Goal: Task Accomplishment & Management: Use online tool/utility

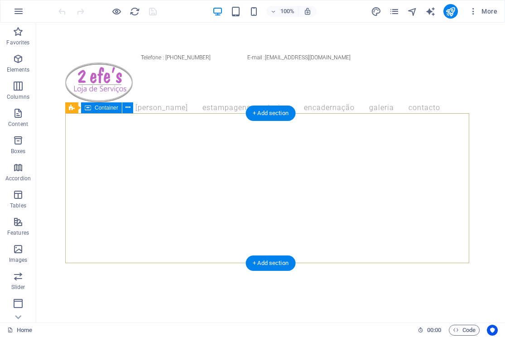
click at [253, 263] on div at bounding box center [270, 299] width 411 height 73
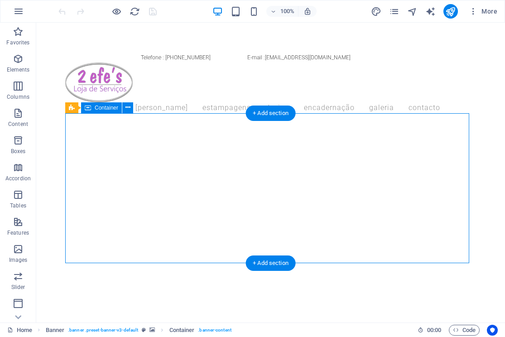
click at [226, 263] on div at bounding box center [270, 299] width 411 height 73
click at [293, 263] on div at bounding box center [270, 299] width 411 height 73
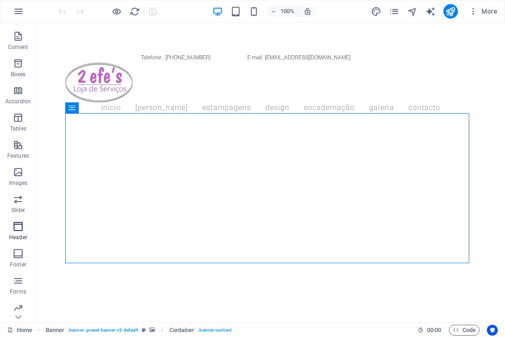
scroll to position [91, 0]
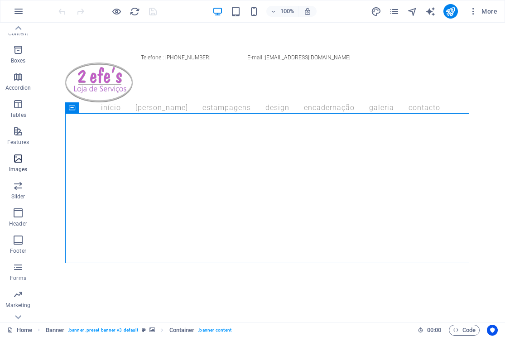
click at [22, 162] on icon "button" at bounding box center [18, 158] width 11 height 11
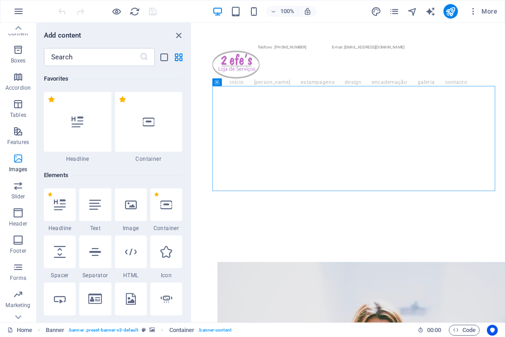
click at [15, 162] on icon "button" at bounding box center [18, 158] width 11 height 11
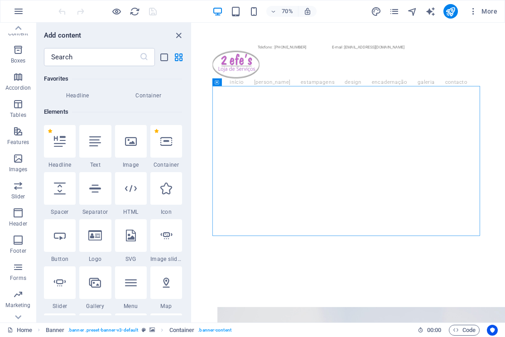
scroll to position [0, 0]
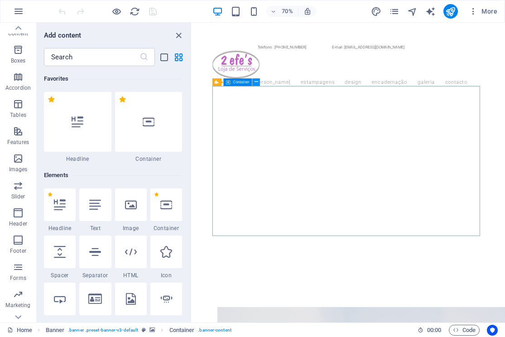
click at [255, 82] on icon at bounding box center [257, 82] width 4 height 7
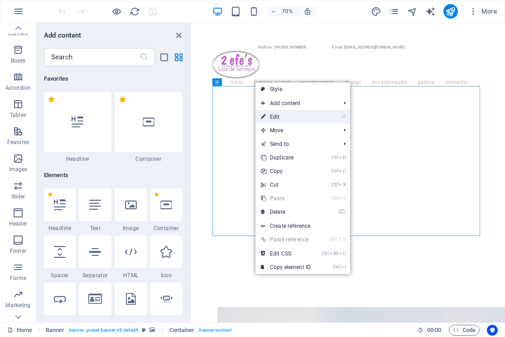
click at [282, 116] on link "⏎ Edit" at bounding box center [286, 117] width 61 height 14
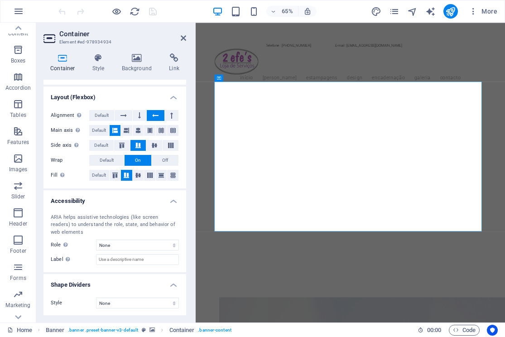
scroll to position [131, 0]
click at [97, 62] on icon at bounding box center [99, 57] width 26 height 9
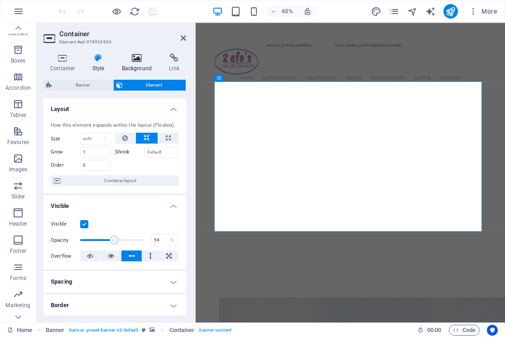
click at [140, 65] on h4 "Background" at bounding box center [139, 62] width 48 height 19
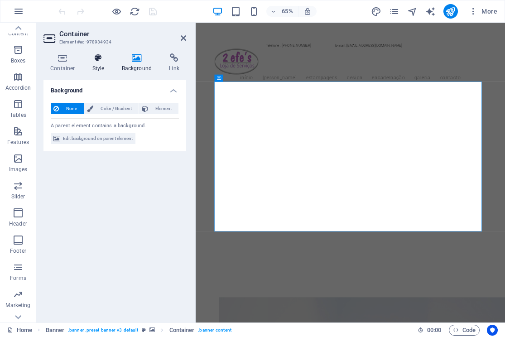
click at [103, 62] on icon at bounding box center [99, 57] width 26 height 9
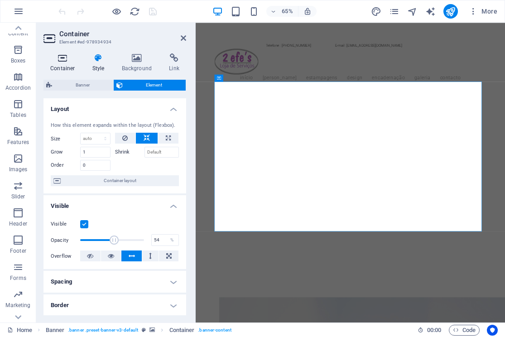
click at [63, 63] on h4 "Container" at bounding box center [65, 62] width 42 height 19
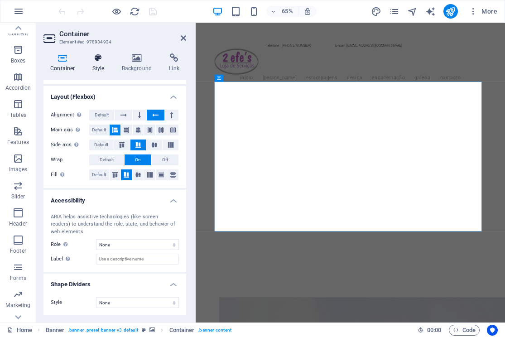
click at [98, 58] on icon at bounding box center [99, 57] width 26 height 9
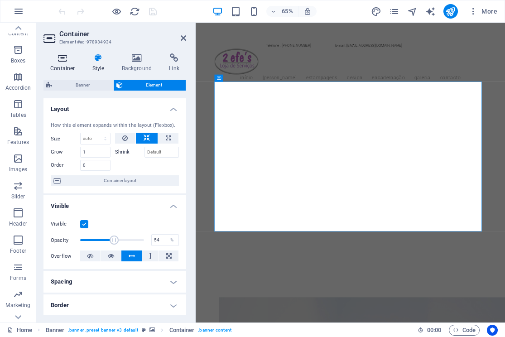
click at [60, 65] on h4 "Container" at bounding box center [65, 62] width 42 height 19
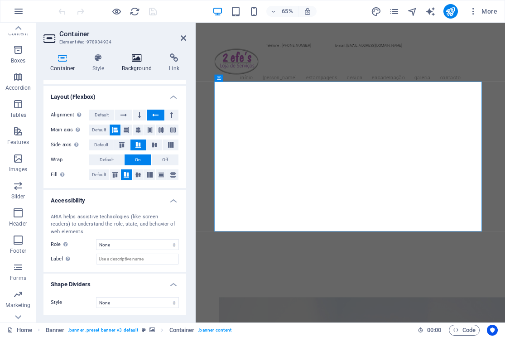
click at [133, 68] on h4 "Background" at bounding box center [139, 62] width 48 height 19
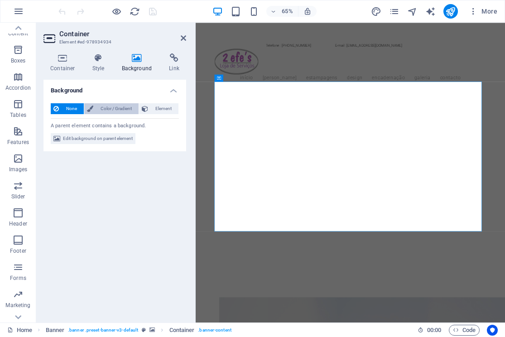
click at [111, 111] on span "Color / Gradient" at bounding box center [116, 108] width 40 height 11
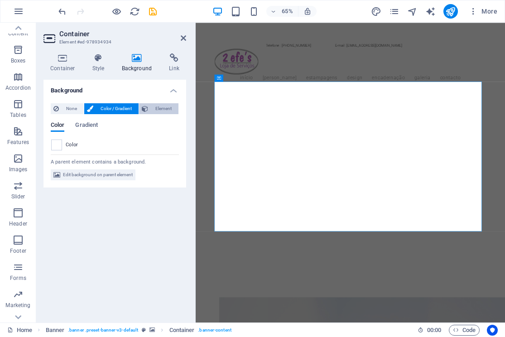
click at [159, 106] on span "Element" at bounding box center [163, 108] width 25 height 11
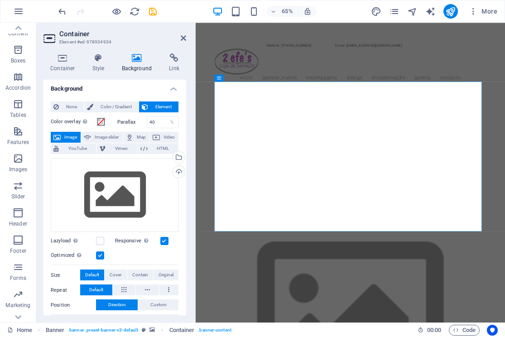
scroll to position [0, 0]
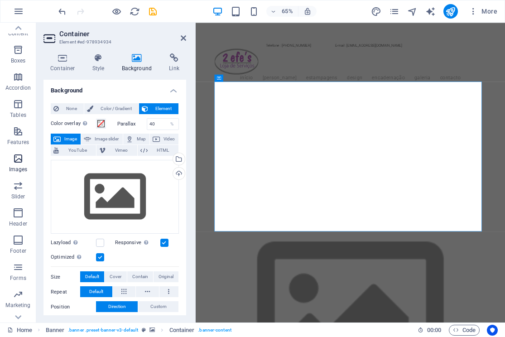
click at [19, 164] on icon "button" at bounding box center [18, 158] width 11 height 11
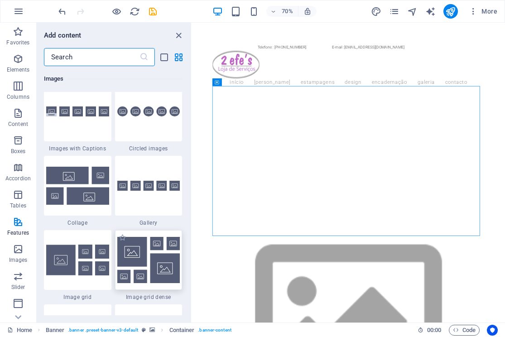
scroll to position [4550, 0]
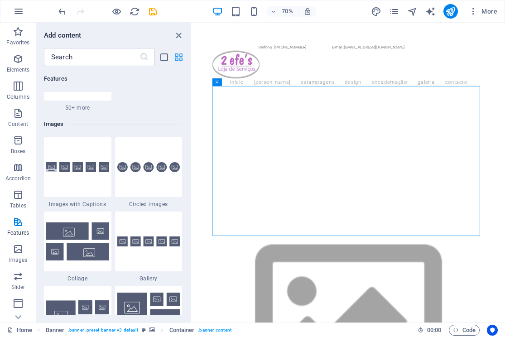
click at [180, 61] on icon "grid-view" at bounding box center [179, 57] width 10 height 10
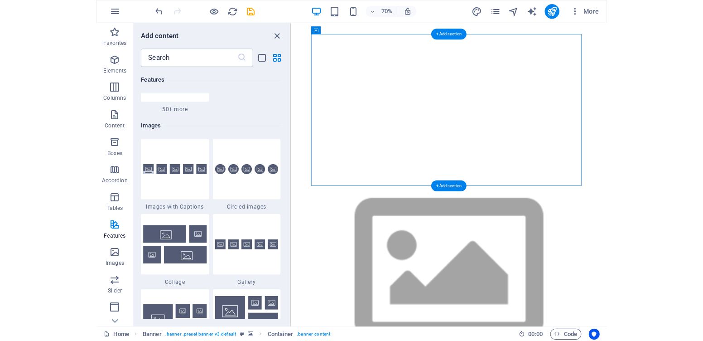
scroll to position [0, 0]
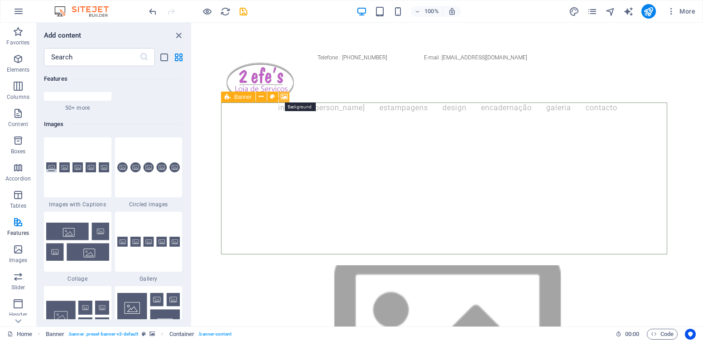
click at [283, 98] on icon at bounding box center [284, 97] width 7 height 10
select select "ms"
select select "s"
select select "ondemand"
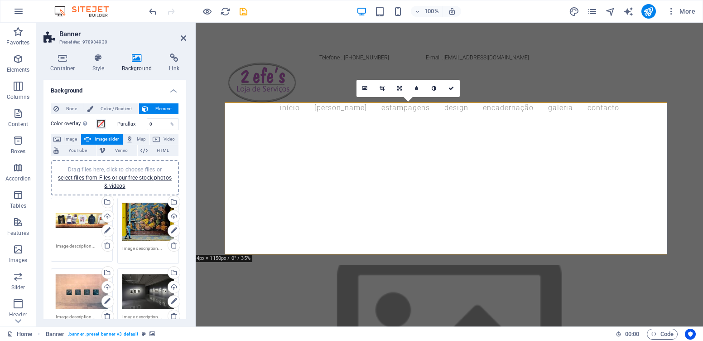
drag, startPoint x: 556, startPoint y: 177, endPoint x: 452, endPoint y: 177, distance: 103.8
click at [452, 233] on figure at bounding box center [450, 339] width 450 height 213
drag, startPoint x: 387, startPoint y: 175, endPoint x: 460, endPoint y: 157, distance: 75.2
click at [448, 233] on figure at bounding box center [450, 339] width 450 height 213
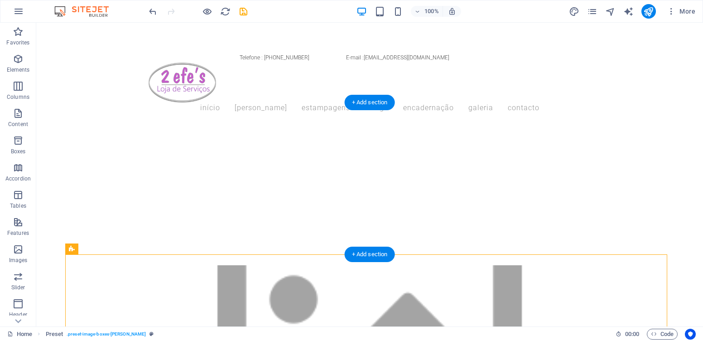
click at [393, 233] on figure at bounding box center [369, 339] width 609 height 213
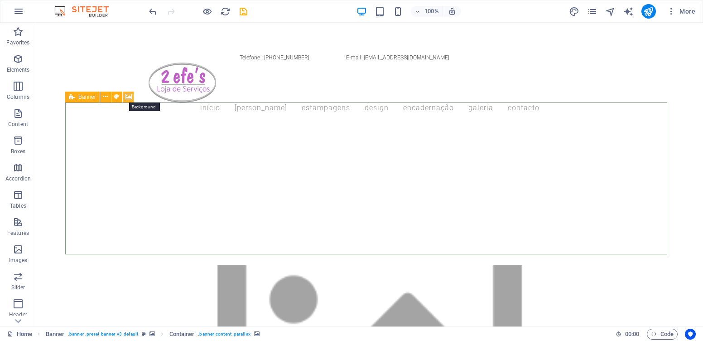
click at [131, 98] on icon at bounding box center [128, 97] width 7 height 10
select select "ms"
select select "s"
select select "ondemand"
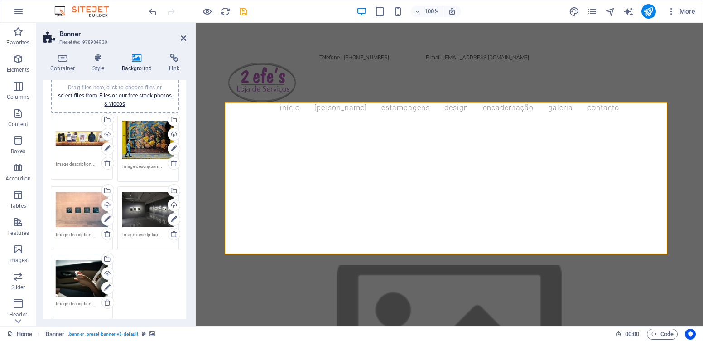
scroll to position [91, 0]
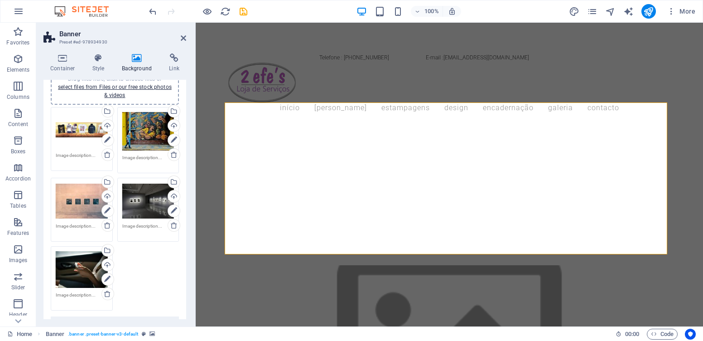
click at [153, 139] on div "Drag files here, click to choose files or select files from Files or our free s…" at bounding box center [148, 131] width 52 height 39
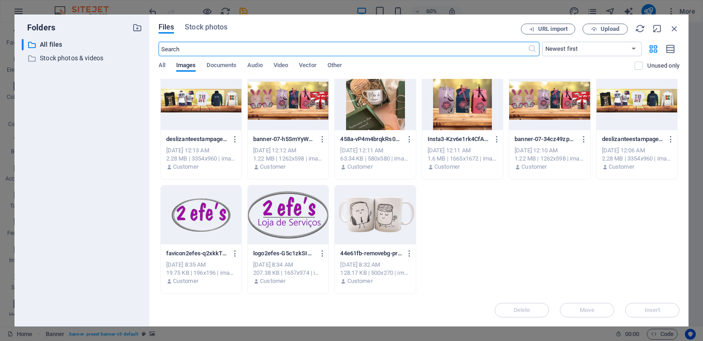
scroll to position [0, 0]
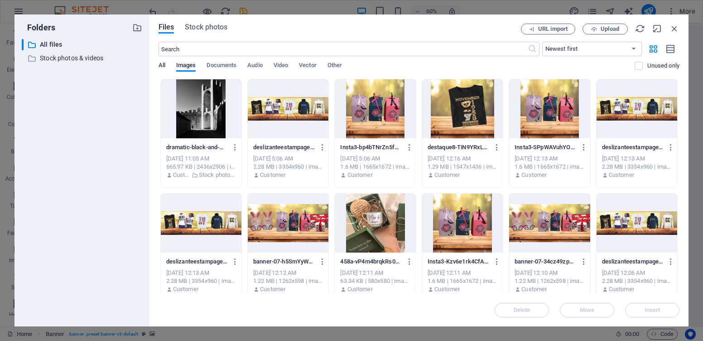
click at [164, 68] on span "All" at bounding box center [162, 66] width 7 height 13
click at [164, 67] on span "All" at bounding box center [162, 66] width 7 height 13
click at [191, 67] on span "Images" at bounding box center [186, 66] width 20 height 13
click at [221, 66] on span "Documents" at bounding box center [222, 66] width 30 height 13
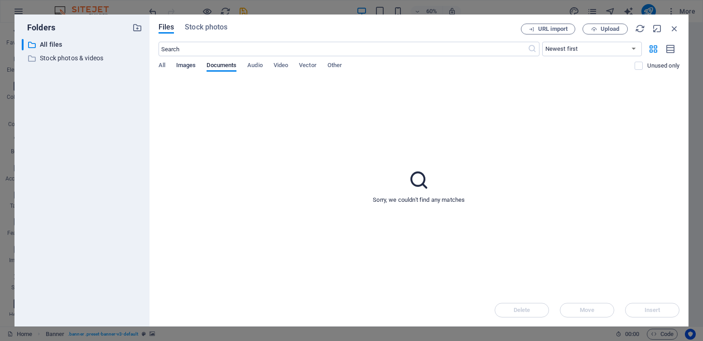
click at [193, 68] on span "Images" at bounding box center [186, 66] width 20 height 13
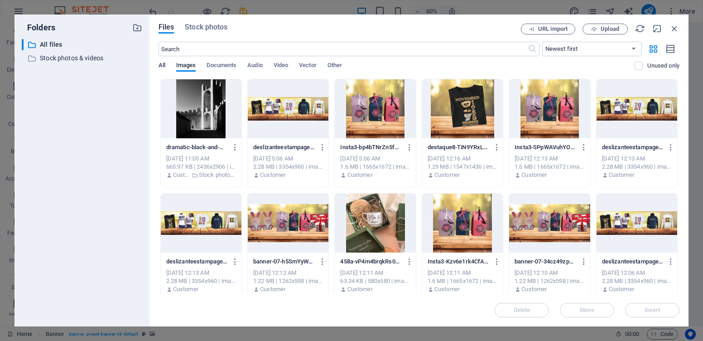
click at [163, 65] on span "All" at bounding box center [162, 66] width 7 height 13
click at [54, 58] on p "Stock photos & videos" at bounding box center [83, 58] width 86 height 10
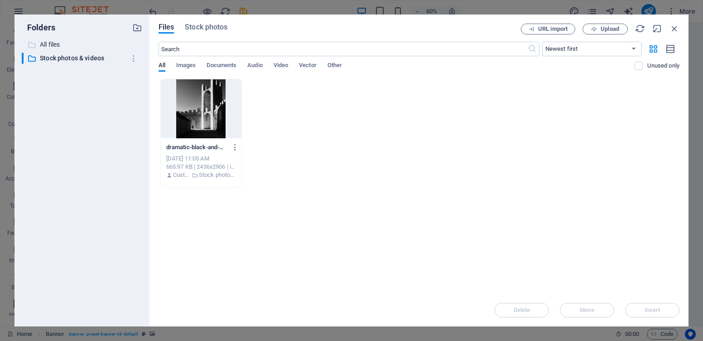
click at [57, 45] on p "All files" at bounding box center [83, 44] width 86 height 10
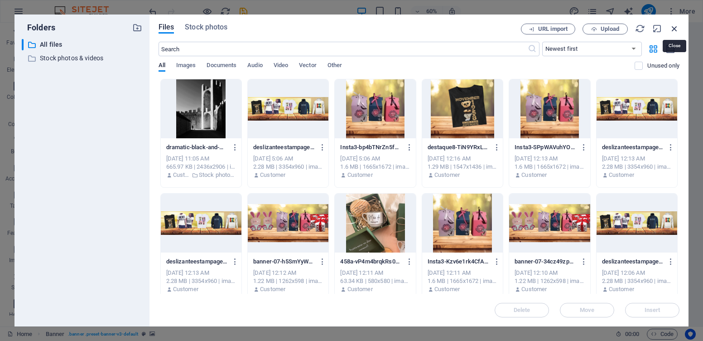
click at [505, 29] on icon "button" at bounding box center [675, 29] width 10 height 10
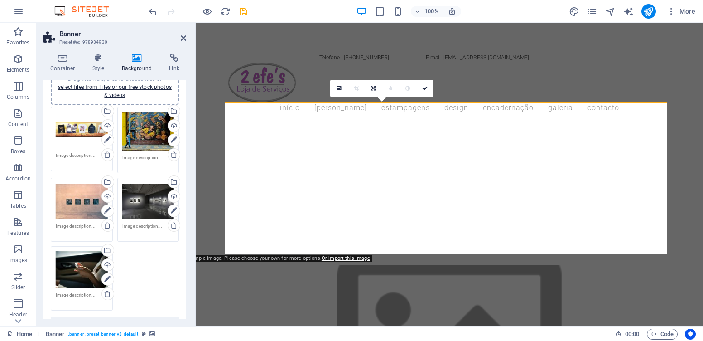
click at [87, 207] on div "Drag files here, click to choose files or select files from Files or our free s…" at bounding box center [82, 201] width 52 height 36
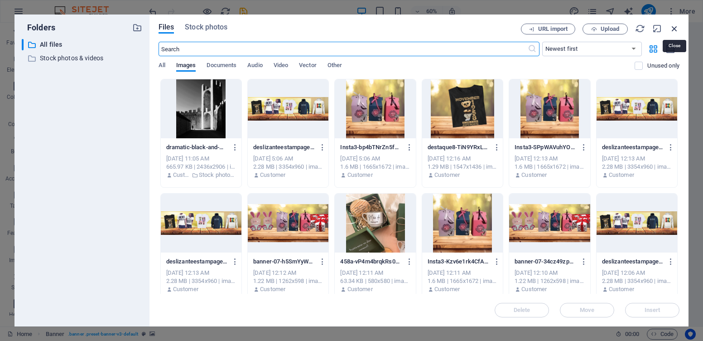
click at [505, 27] on icon "button" at bounding box center [675, 29] width 10 height 10
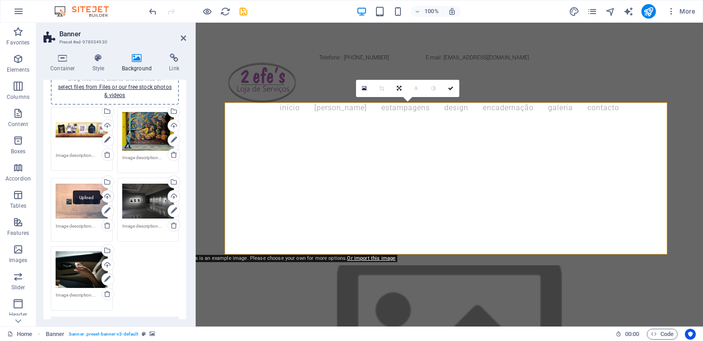
click at [107, 196] on div "Upload" at bounding box center [107, 197] width 14 height 14
click at [365, 90] on icon at bounding box center [364, 88] width 5 height 6
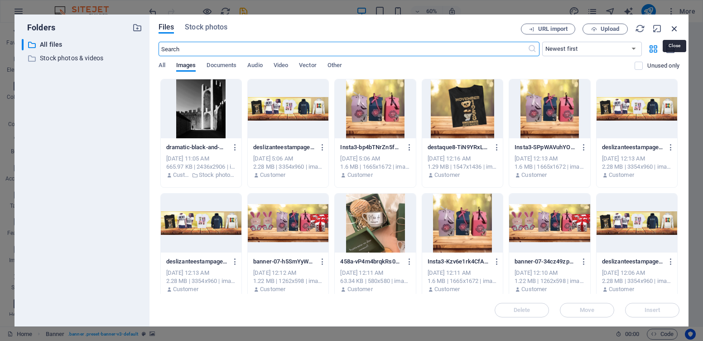
click at [505, 28] on icon "button" at bounding box center [675, 29] width 10 height 10
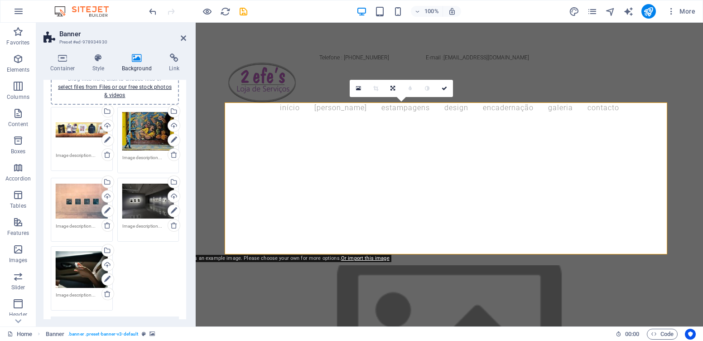
drag, startPoint x: 548, startPoint y: 112, endPoint x: 299, endPoint y: 136, distance: 250.9
click at [299, 201] on figure at bounding box center [452, 339] width 585 height 276
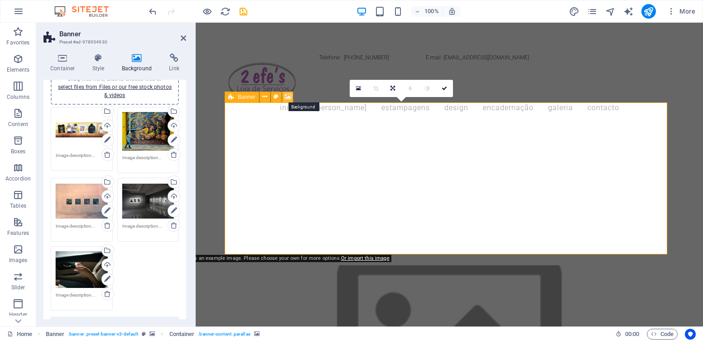
click at [289, 97] on icon at bounding box center [288, 97] width 7 height 10
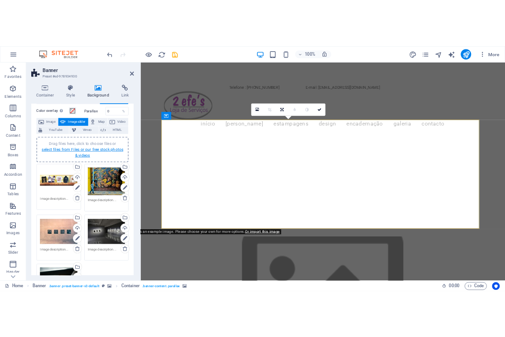
scroll to position [45, 0]
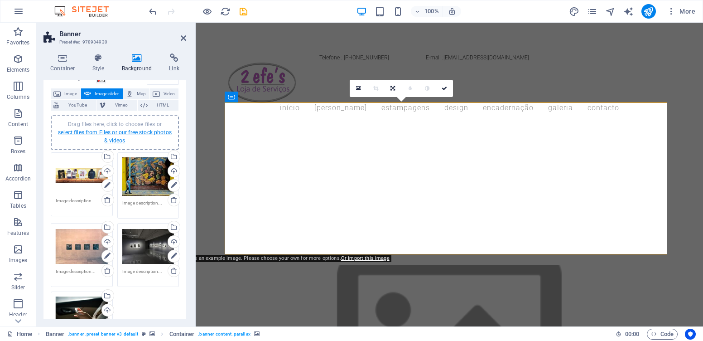
click at [123, 134] on link "select files from Files or our free stock photos & videos" at bounding box center [115, 136] width 114 height 15
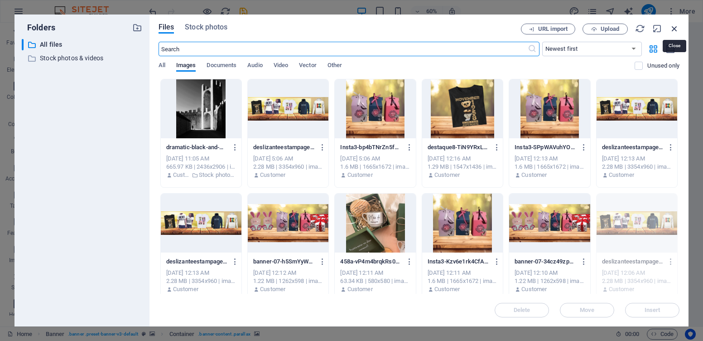
click at [505, 31] on icon "button" at bounding box center [675, 29] width 10 height 10
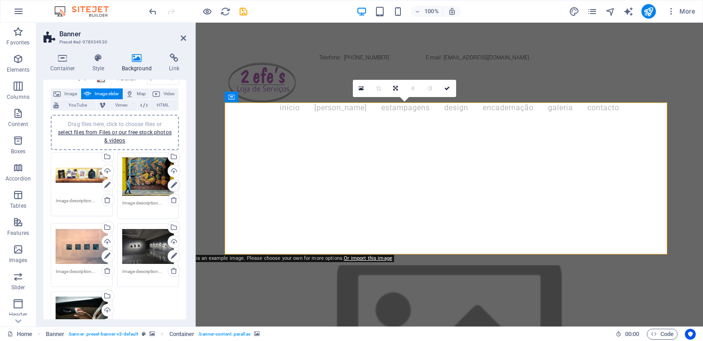
click at [171, 187] on icon at bounding box center [174, 185] width 6 height 11
